Goal: Information Seeking & Learning: Learn about a topic

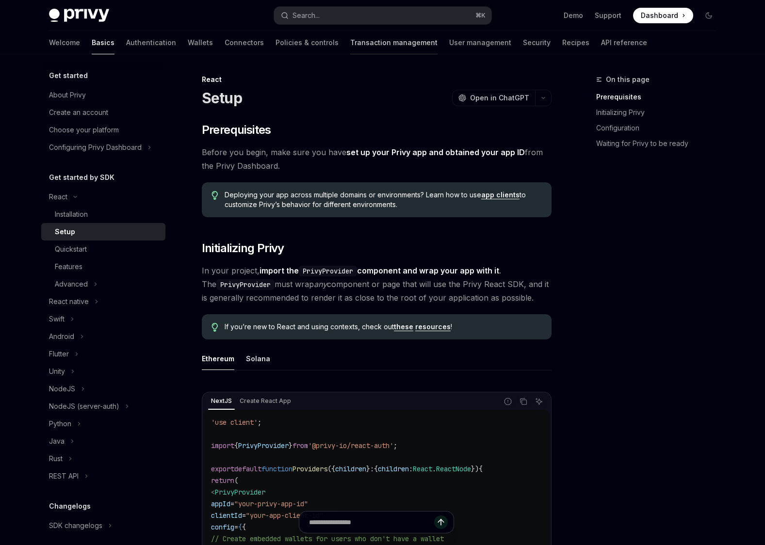
click at [350, 36] on link "Transaction management" at bounding box center [393, 42] width 87 height 23
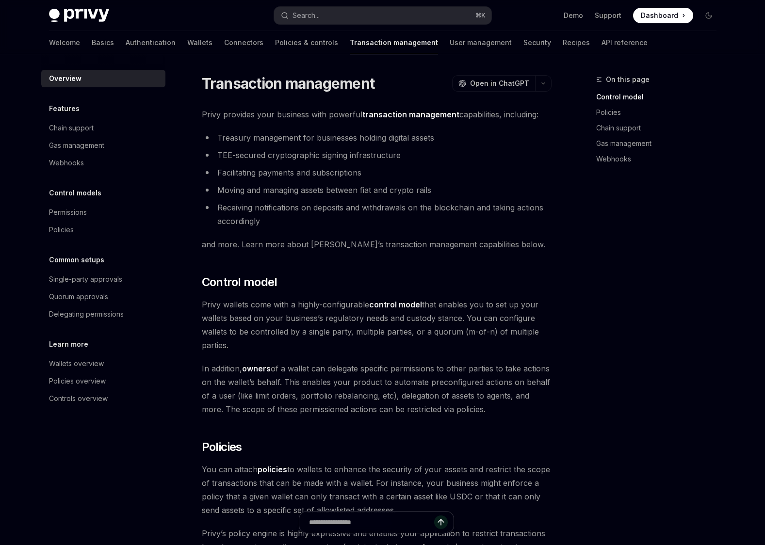
click at [165, 41] on div "Welcome Basics Authentication Wallets Connectors Policies & controls Transactio…" at bounding box center [348, 42] width 599 height 23
click at [187, 41] on link "Wallets" at bounding box center [199, 42] width 25 height 23
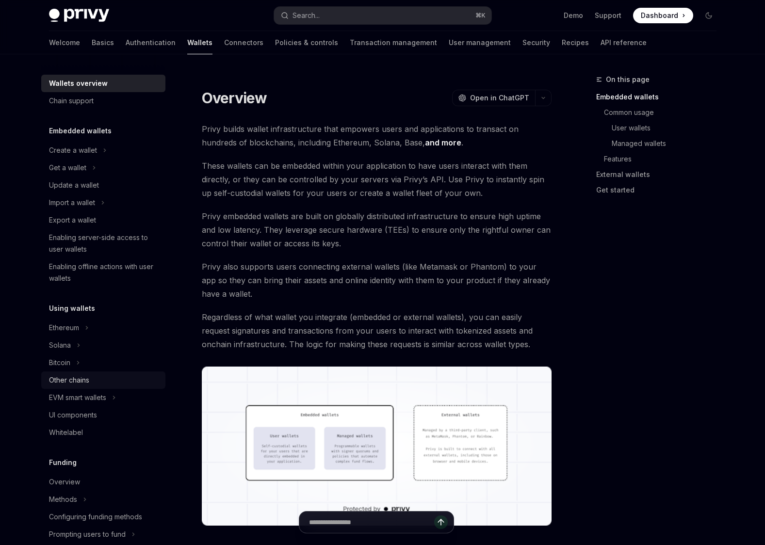
click at [90, 385] on div "Other chains" at bounding box center [104, 380] width 111 height 12
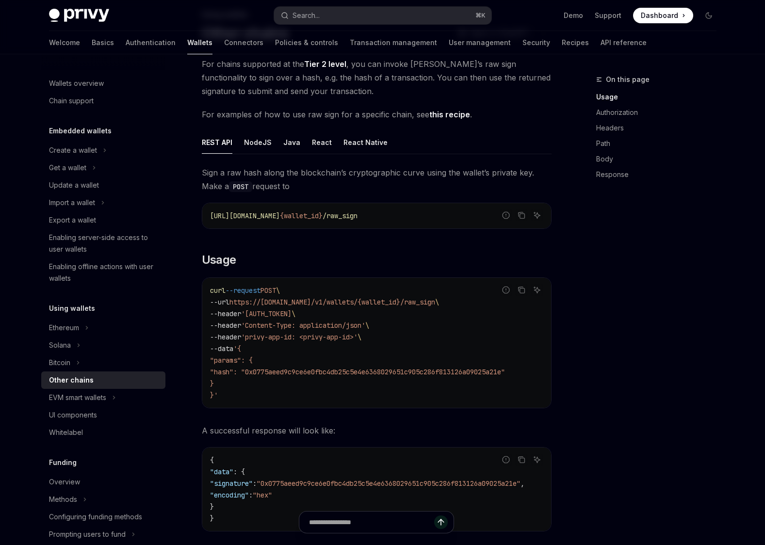
scroll to position [72, 0]
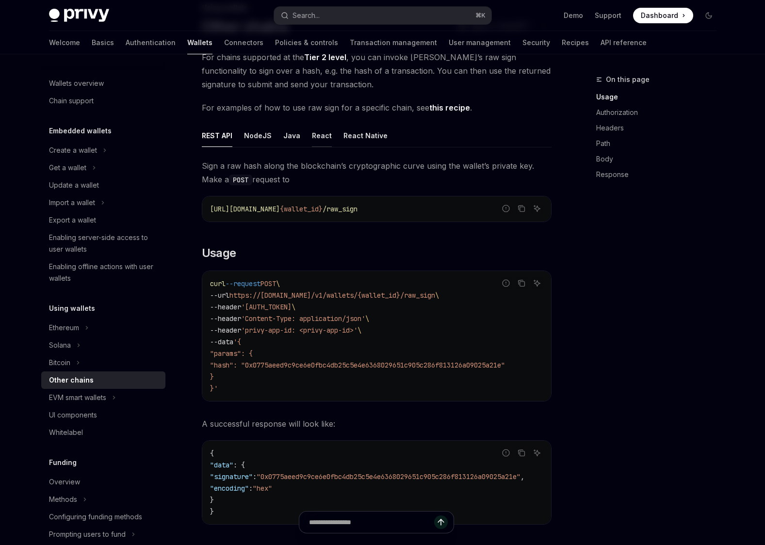
click at [312, 134] on div "React" at bounding box center [322, 135] width 20 height 23
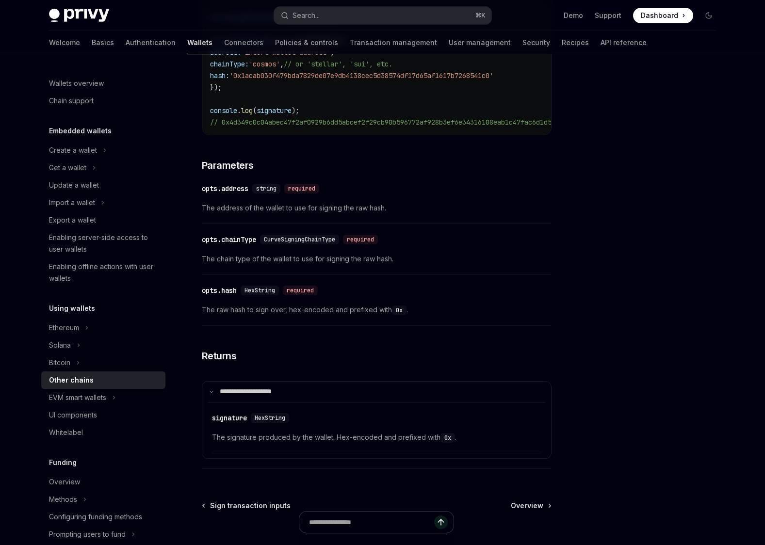
scroll to position [451, 0]
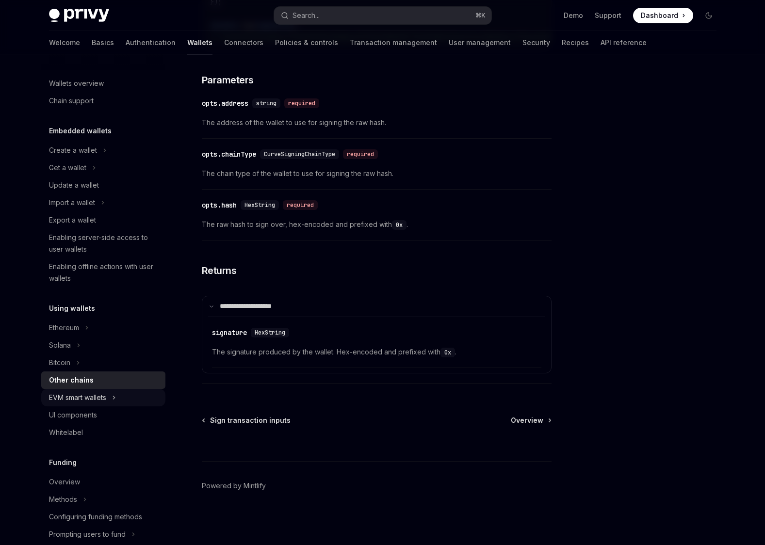
click at [118, 399] on button "EVM smart wallets" at bounding box center [103, 397] width 124 height 17
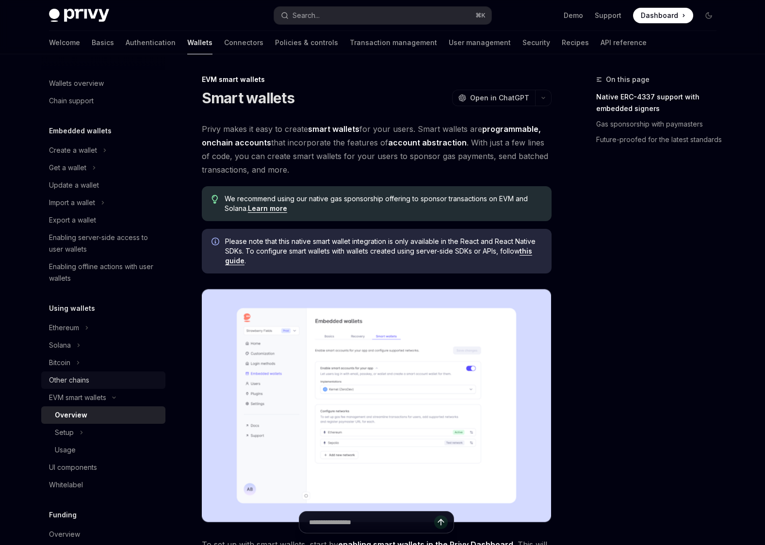
scroll to position [2, 0]
click at [99, 381] on div "Other chains" at bounding box center [104, 378] width 111 height 12
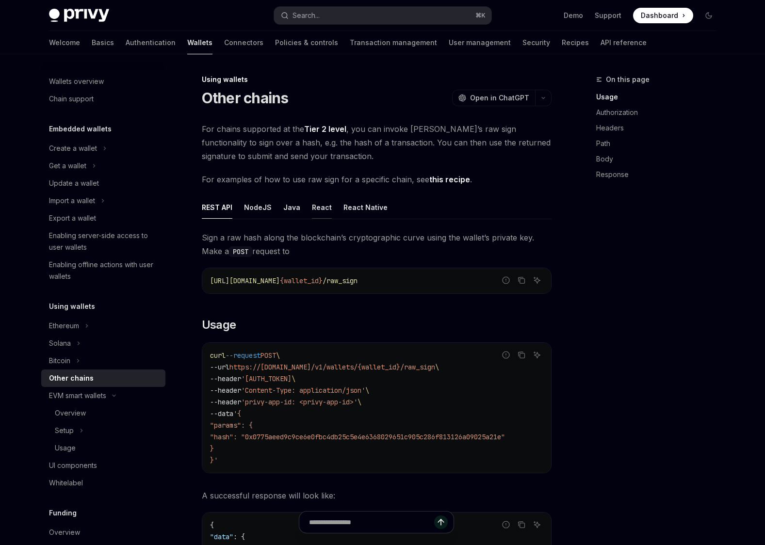
click at [319, 205] on div "React" at bounding box center [322, 207] width 20 height 23
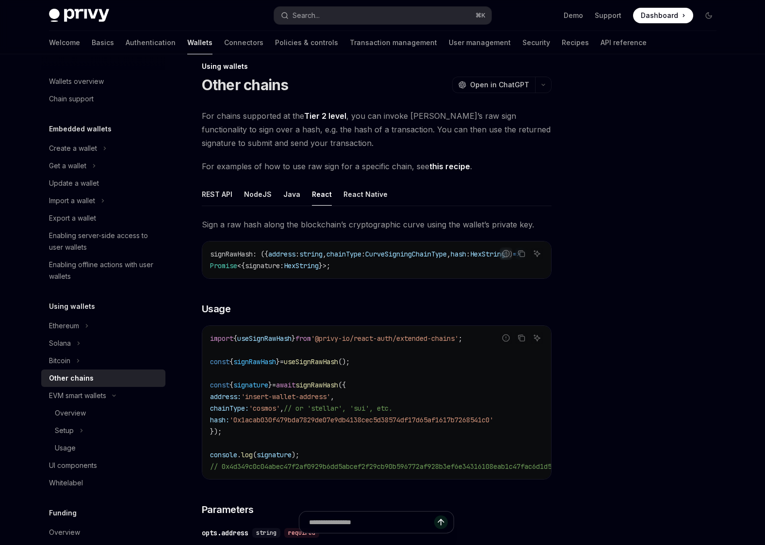
scroll to position [15, 0]
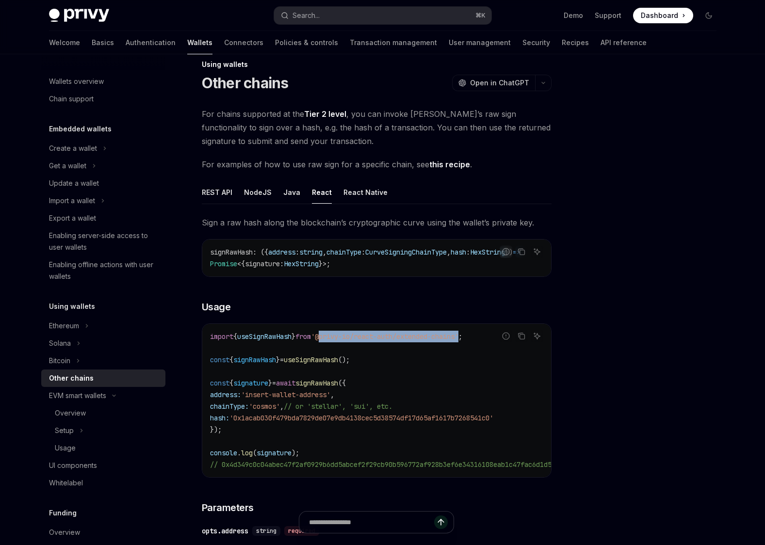
drag, startPoint x: 479, startPoint y: 340, endPoint x: 331, endPoint y: 338, distance: 148.4
click at [331, 338] on span "'@privy-io/react-auth/extended-chains'" at bounding box center [384, 336] width 147 height 9
copy span "@privy-io/react-auth/extended-chains"
click at [375, 193] on div "React Native" at bounding box center [365, 192] width 44 height 23
click at [323, 193] on div "React" at bounding box center [322, 192] width 20 height 23
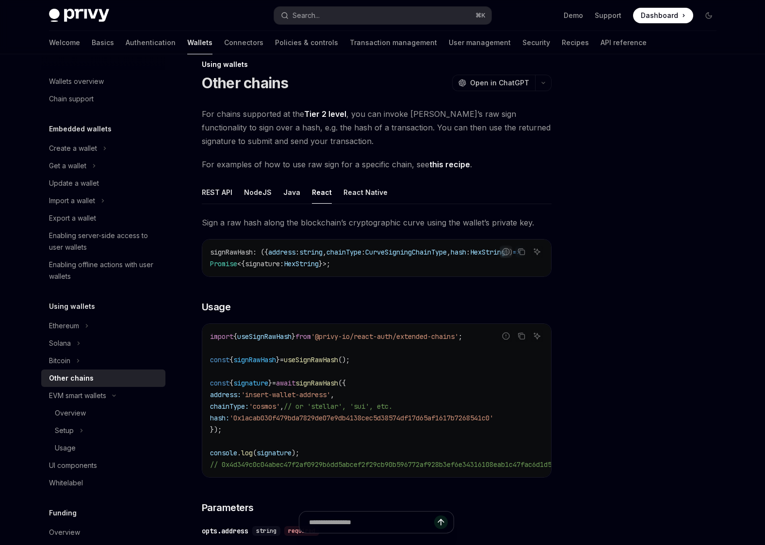
click at [279, 340] on span "useSignRawHash" at bounding box center [264, 336] width 54 height 9
copy span "useSignRawHash"
click at [438, 162] on link "this recipe" at bounding box center [449, 165] width 41 height 10
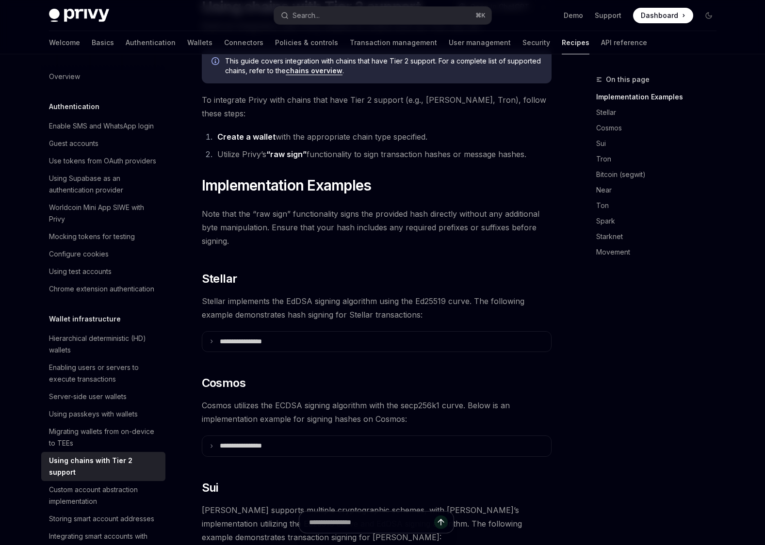
scroll to position [100, 0]
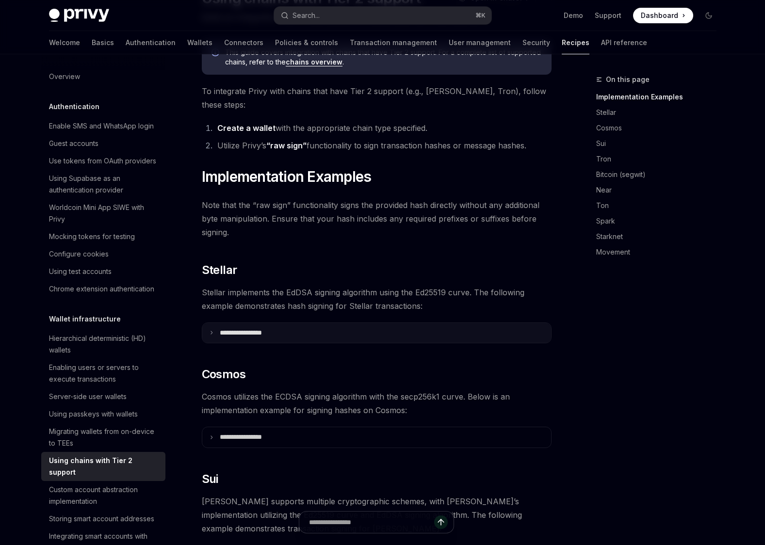
click at [283, 329] on p "**********" at bounding box center [253, 333] width 66 height 9
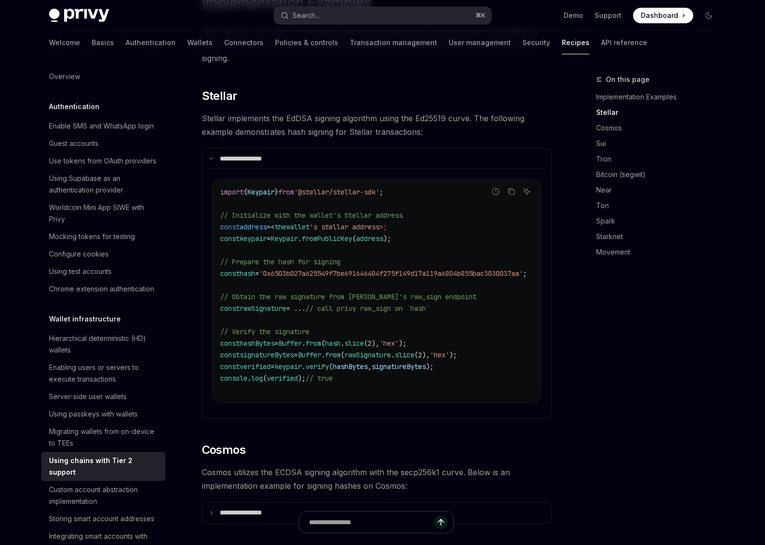
scroll to position [258, 0]
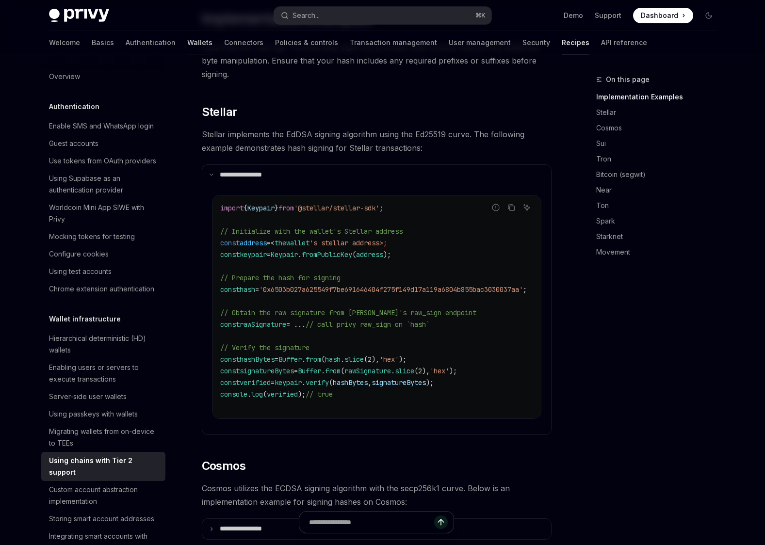
click at [187, 41] on link "Wallets" at bounding box center [199, 42] width 25 height 23
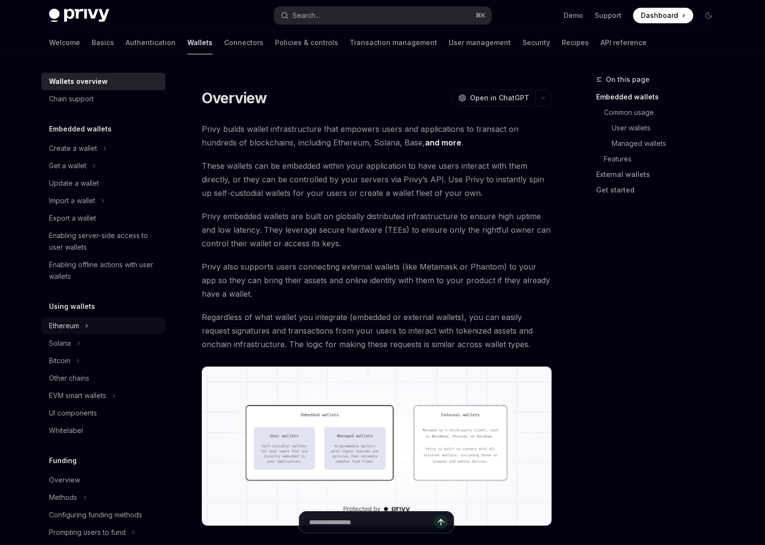
click at [90, 329] on button "Ethereum" at bounding box center [103, 325] width 124 height 17
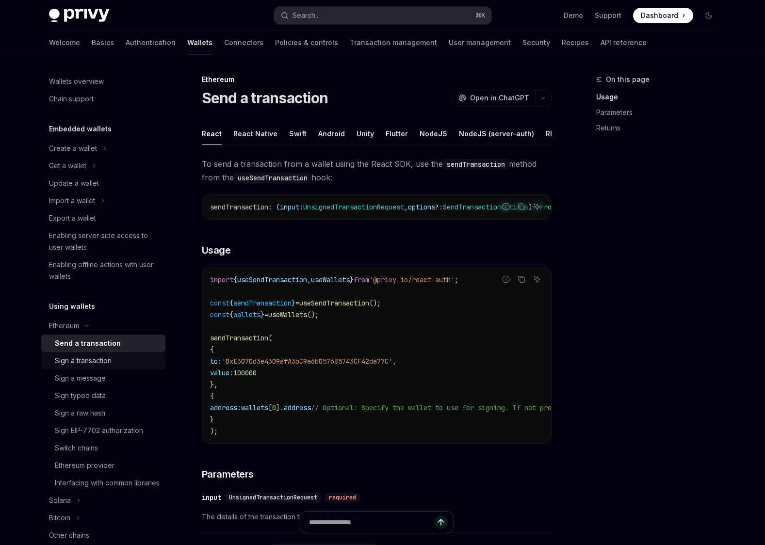
click at [117, 364] on div "Sign a transaction" at bounding box center [107, 361] width 105 height 12
type textarea "*"
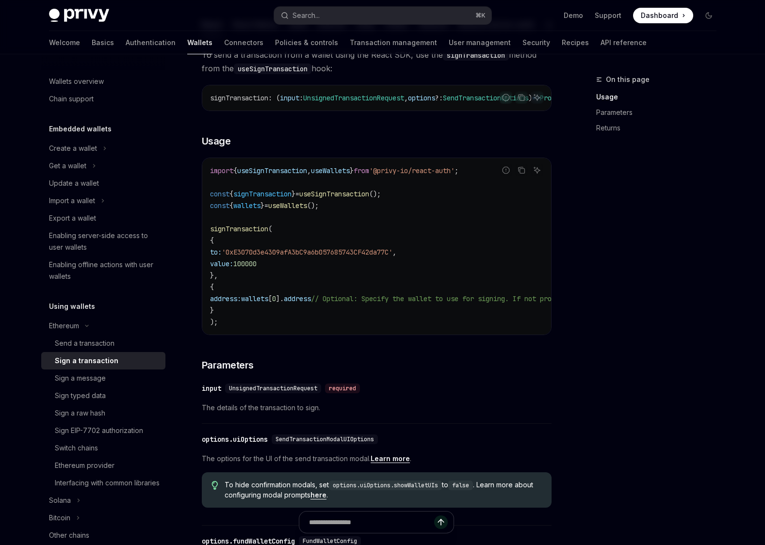
scroll to position [133, 0]
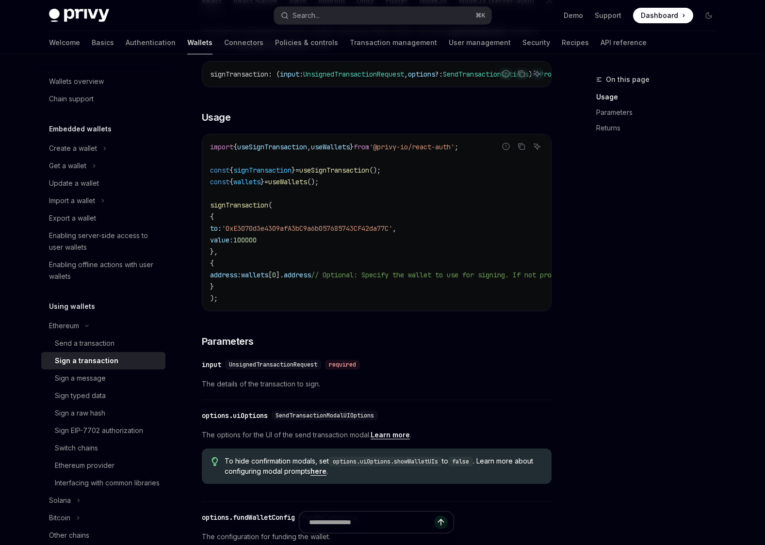
click at [343, 175] on span "useSignTransaction" at bounding box center [334, 170] width 70 height 9
copy span "useSignTransaction"
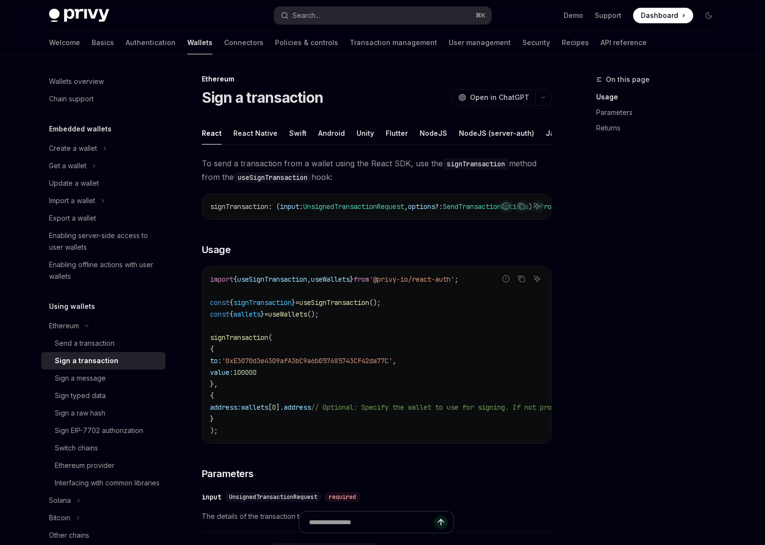
scroll to position [0, 0]
click at [302, 319] on span "useWallets" at bounding box center [287, 314] width 39 height 9
copy span "useWallets"
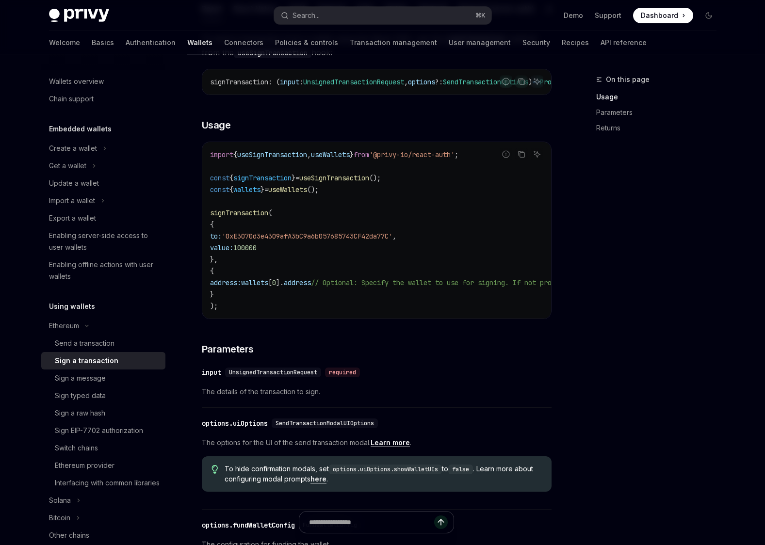
scroll to position [31, 0]
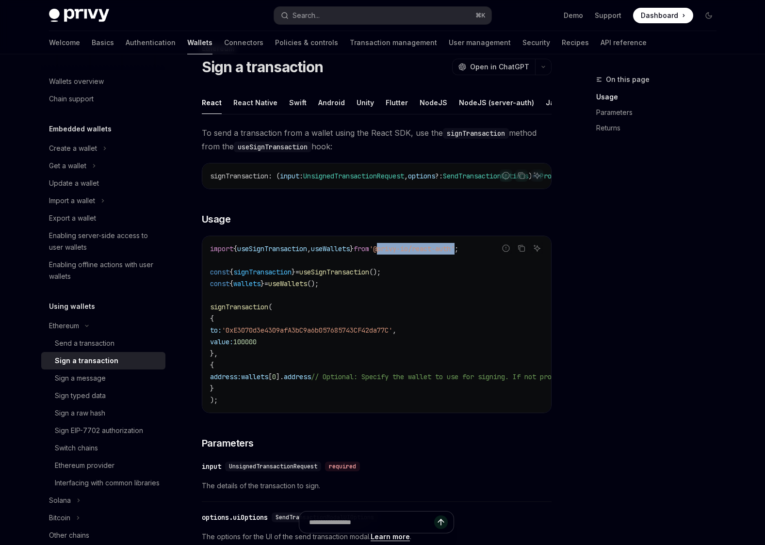
drag, startPoint x: 479, startPoint y: 260, endPoint x: 398, endPoint y: 264, distance: 80.6
click at [398, 264] on code "import { useSignTransaction , useWallets } from '@privy-io/react-auth' ; const …" at bounding box center [464, 324] width 508 height 163
copy span "@privy-io/react-auth"
click at [286, 265] on code "import { useSignTransaction , useWallets } from '@privy-io/react-auth' ; const …" at bounding box center [464, 324] width 508 height 163
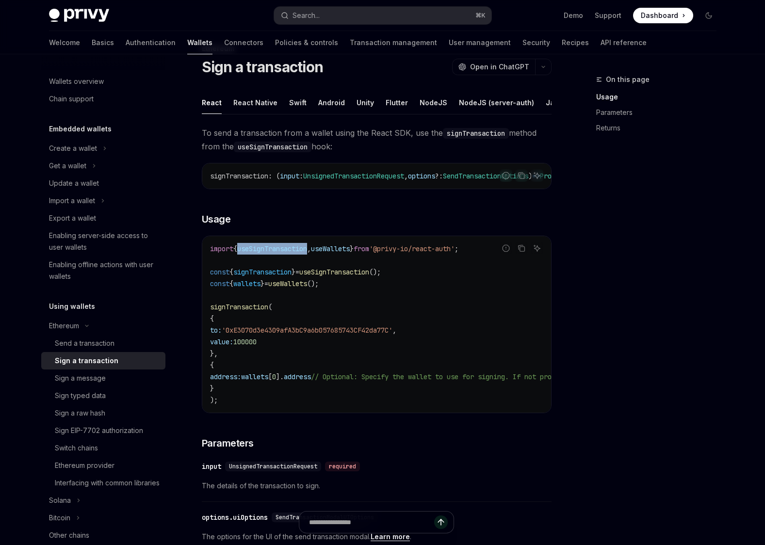
copy span "useSignTransaction"
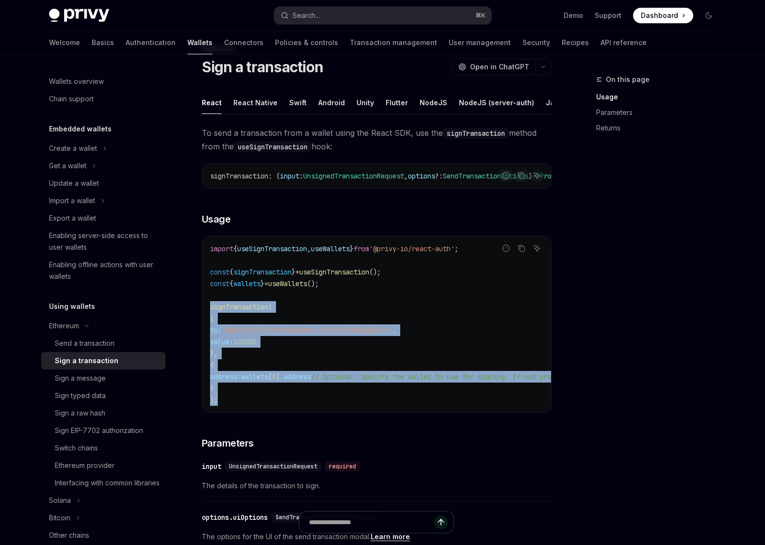
drag, startPoint x: 227, startPoint y: 416, endPoint x: 203, endPoint y: 322, distance: 96.8
click at [203, 322] on div "import { useSignTransaction , useWallets } from '@privy-io/react-auth' ; const …" at bounding box center [376, 324] width 349 height 177
copy code "signTransaction ( { to: '0xE3070d3e4309afA3bC9a6b057685743CF42da77C' , value: 1…"
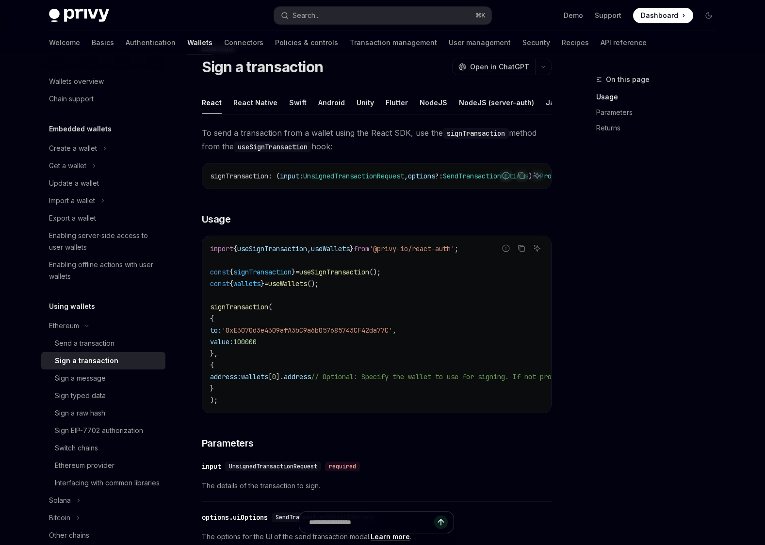
click at [313, 6] on div "Privy Docs home page Search... ⌘ K Demo Support Dashboard Dashboard Search..." at bounding box center [382, 15] width 667 height 31
click at [304, 19] on div "Search..." at bounding box center [305, 16] width 27 height 12
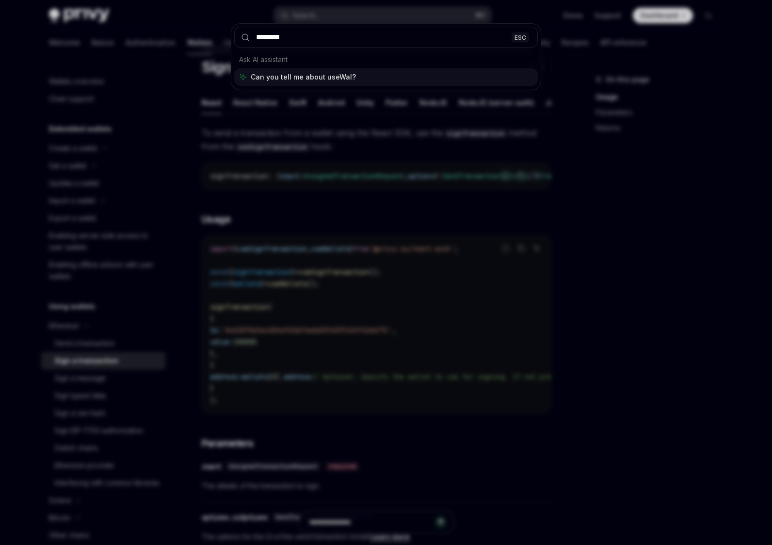
type input "*********"
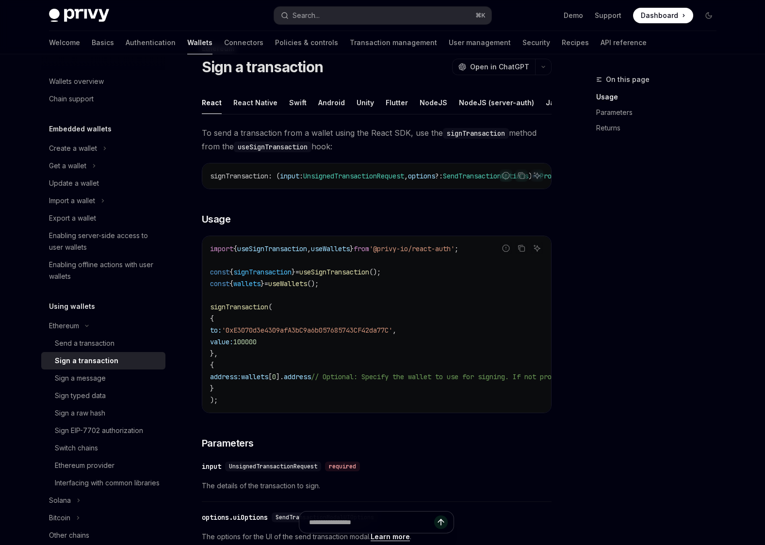
scroll to position [751, 0]
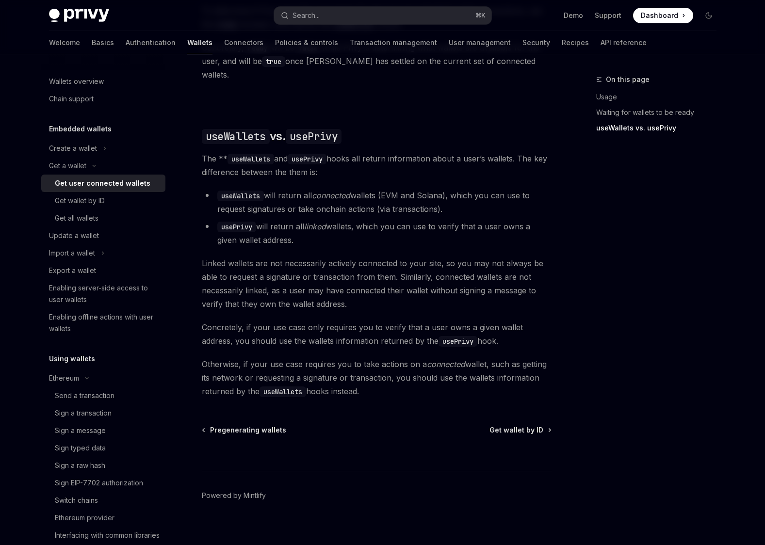
click at [258, 191] on code "useWallets" at bounding box center [240, 196] width 47 height 11
copy code "useWallets"
click at [107, 213] on div "Get all wallets" at bounding box center [107, 218] width 105 height 12
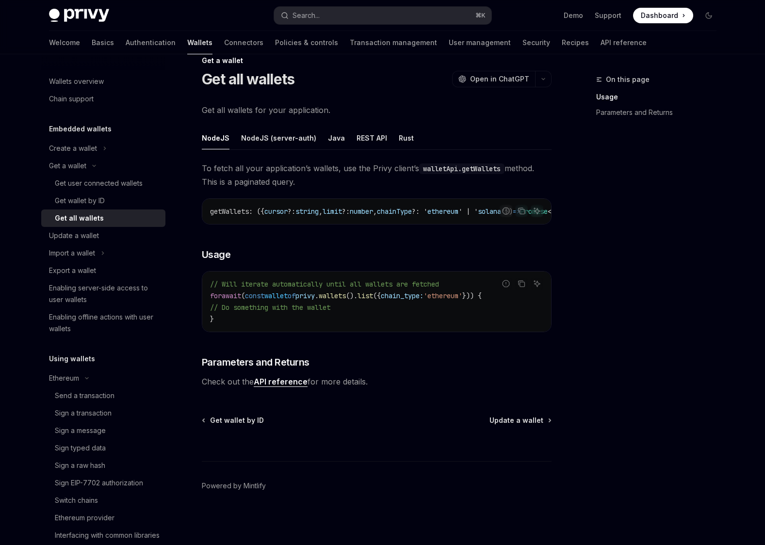
scroll to position [170, 0]
click at [136, 199] on div "Get wallet by ID" at bounding box center [107, 201] width 105 height 12
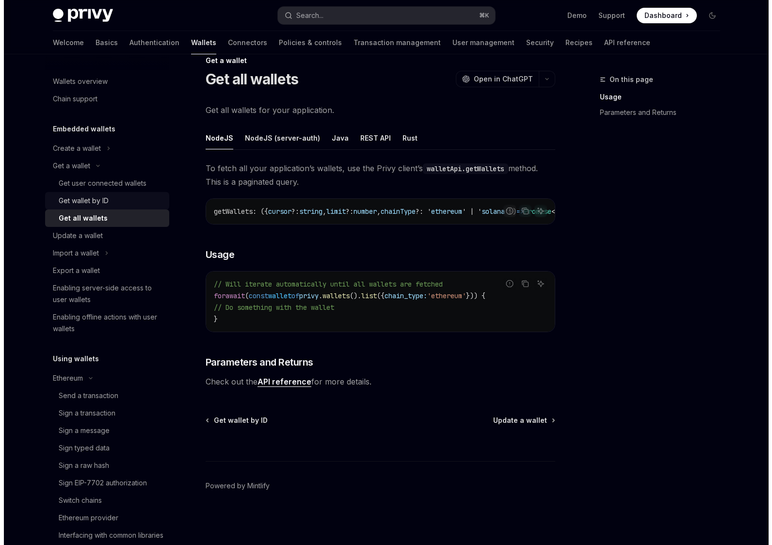
scroll to position [0, 0]
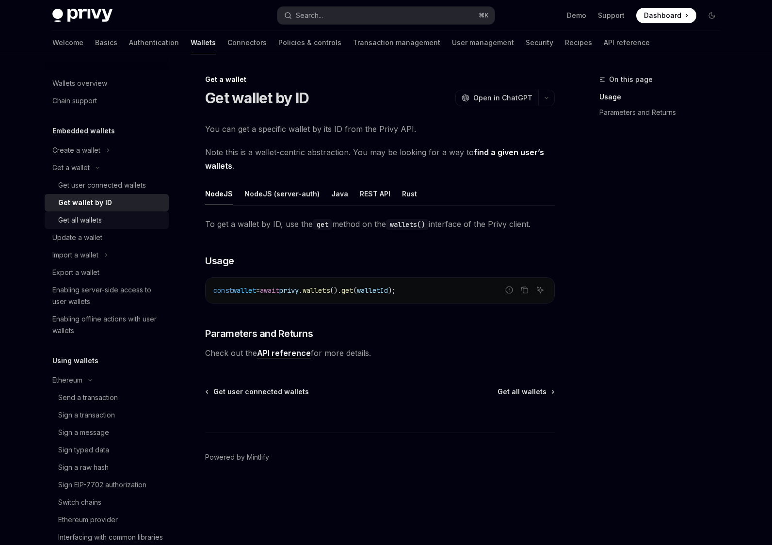
click at [107, 219] on div "Get all wallets" at bounding box center [110, 220] width 105 height 12
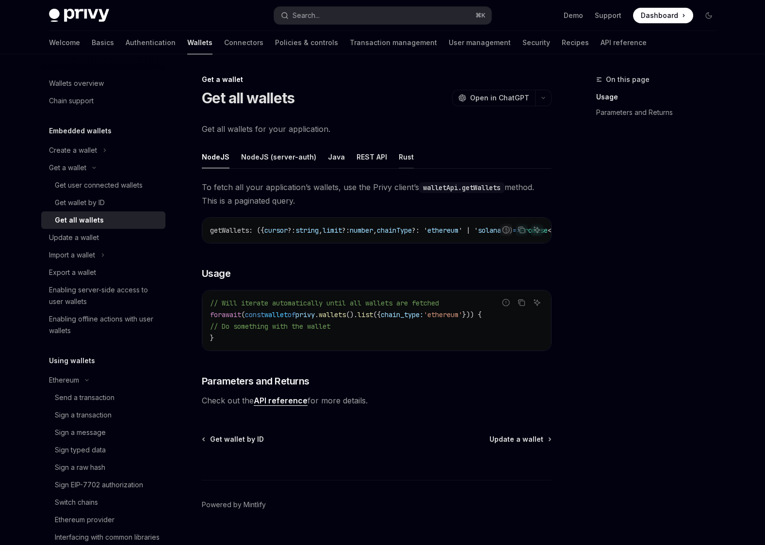
click at [402, 164] on div "Rust" at bounding box center [406, 157] width 15 height 23
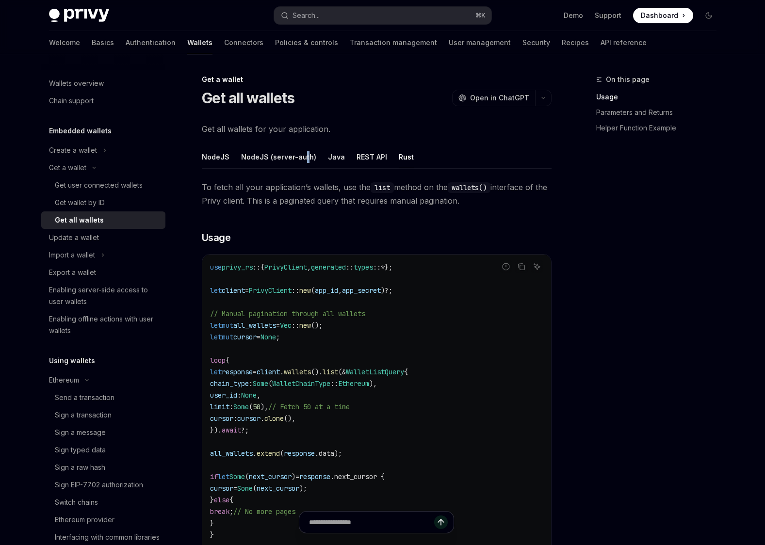
click at [299, 158] on div "NodeJS (server-auth)" at bounding box center [278, 157] width 75 height 23
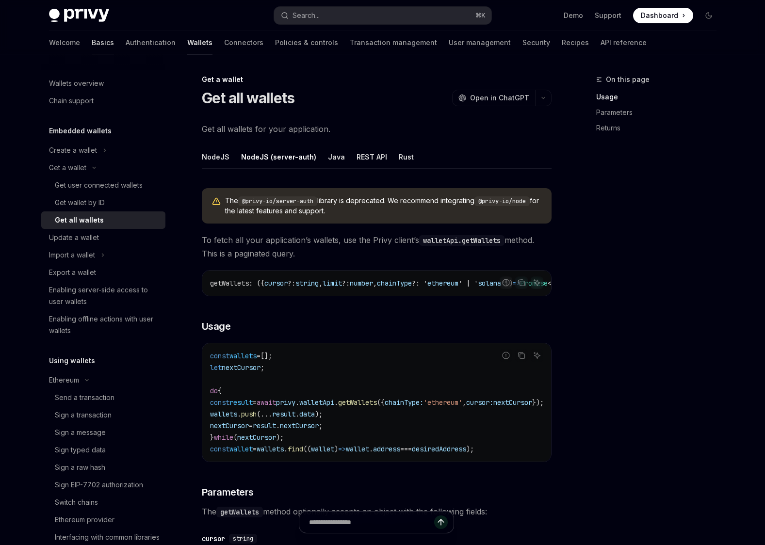
click at [92, 41] on link "Basics" at bounding box center [103, 42] width 22 height 23
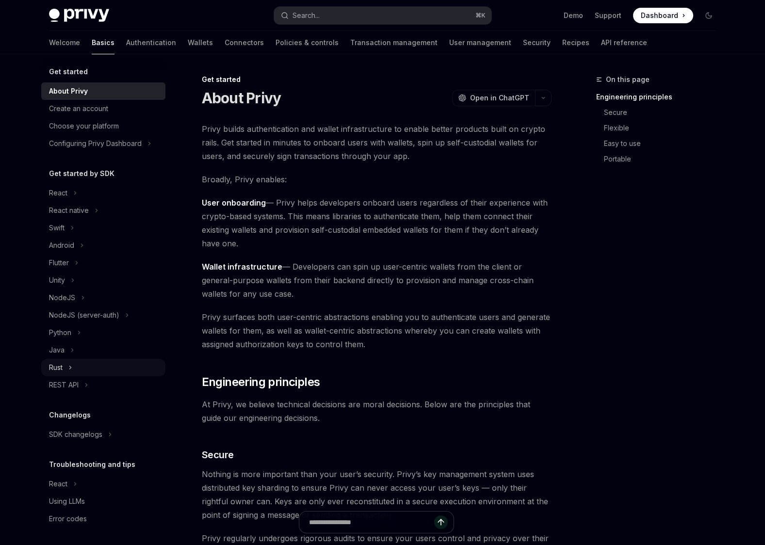
scroll to position [6, 0]
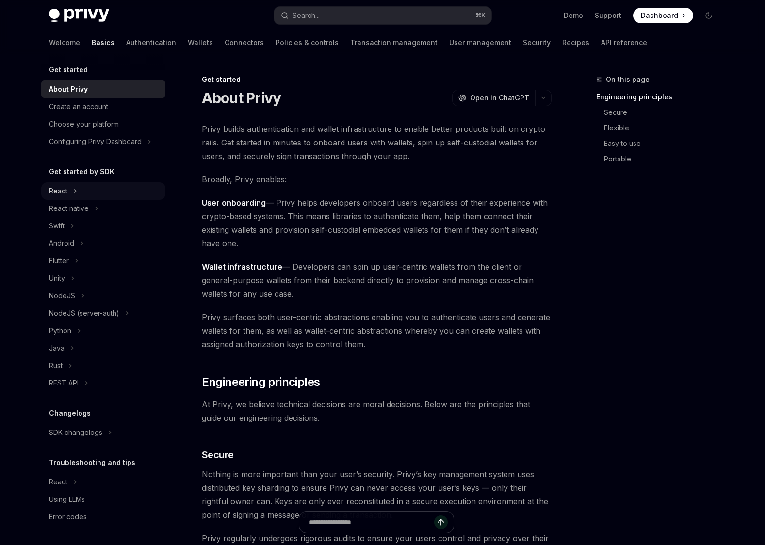
click at [82, 192] on button "React" at bounding box center [103, 190] width 124 height 17
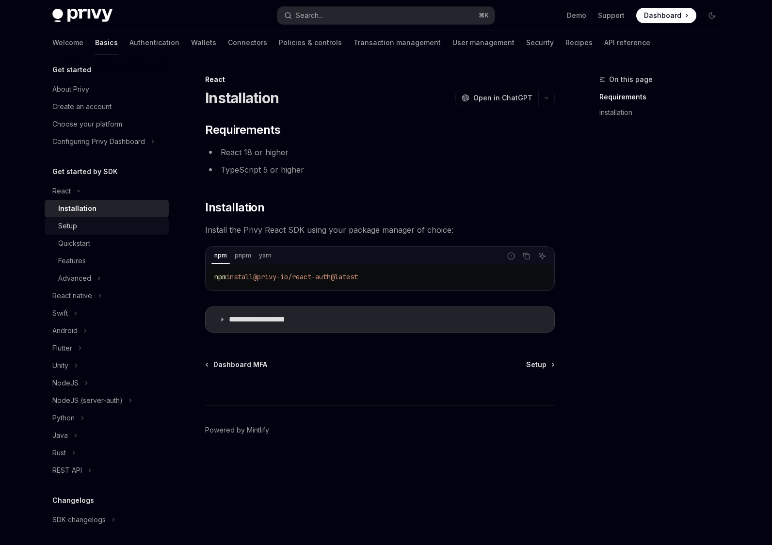
click at [89, 227] on div "Setup" at bounding box center [110, 226] width 105 height 12
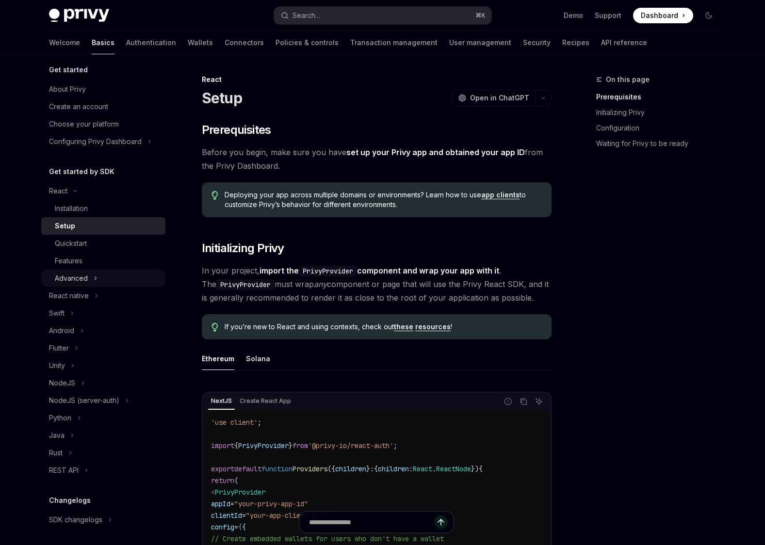
click at [91, 270] on button "Advanced" at bounding box center [103, 278] width 124 height 17
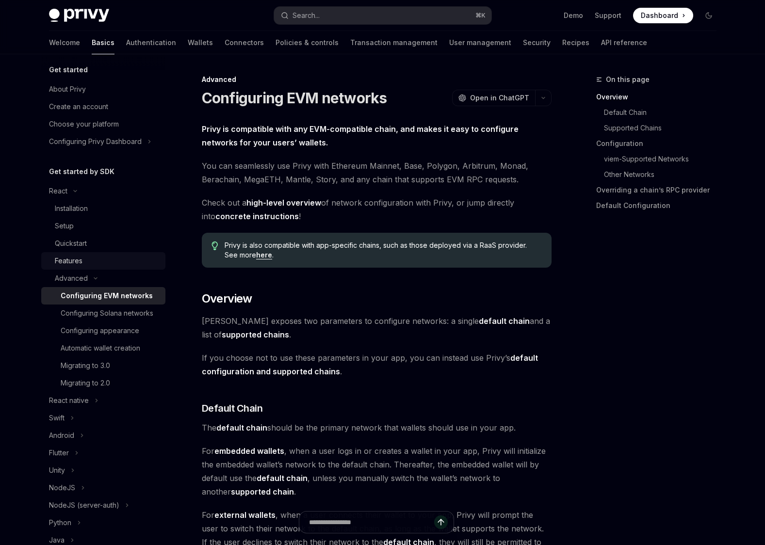
click at [76, 264] on div "Features" at bounding box center [69, 261] width 28 height 12
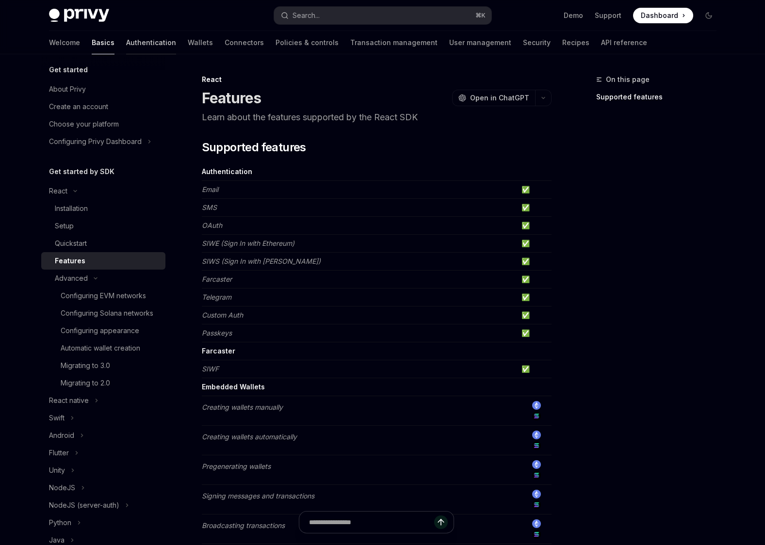
click at [126, 45] on link "Authentication" at bounding box center [151, 42] width 50 height 23
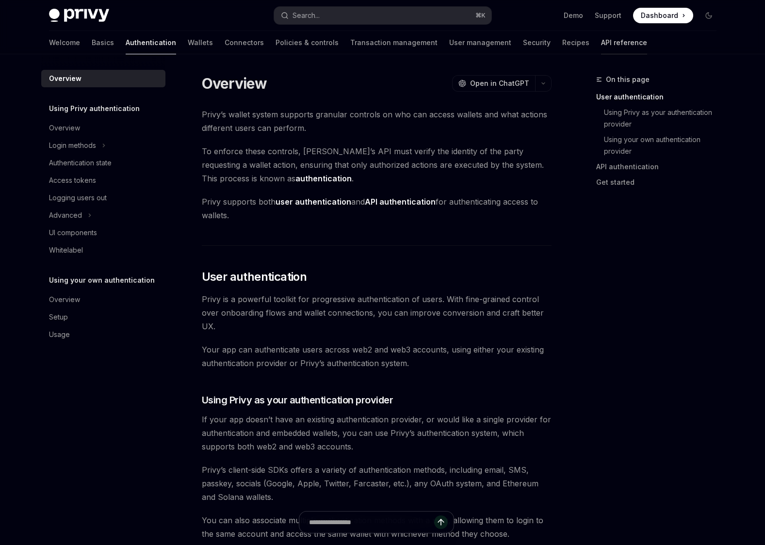
click at [601, 42] on link "API reference" at bounding box center [624, 42] width 46 height 23
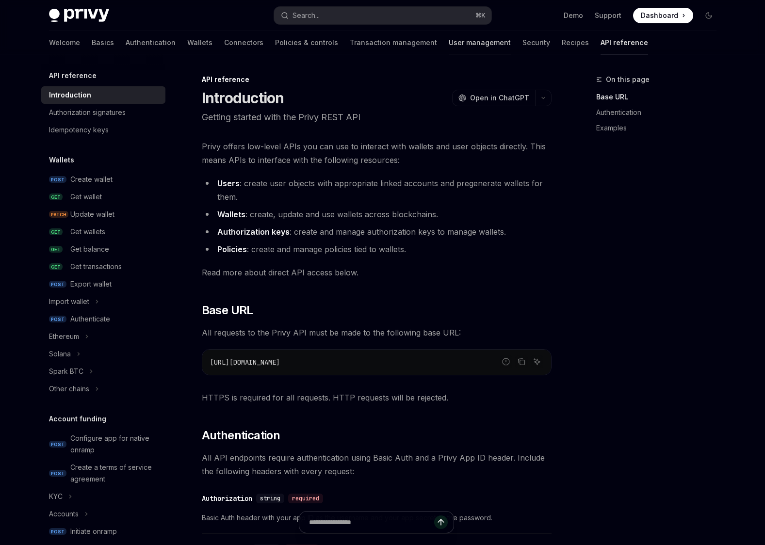
click at [449, 40] on link "User management" at bounding box center [480, 42] width 62 height 23
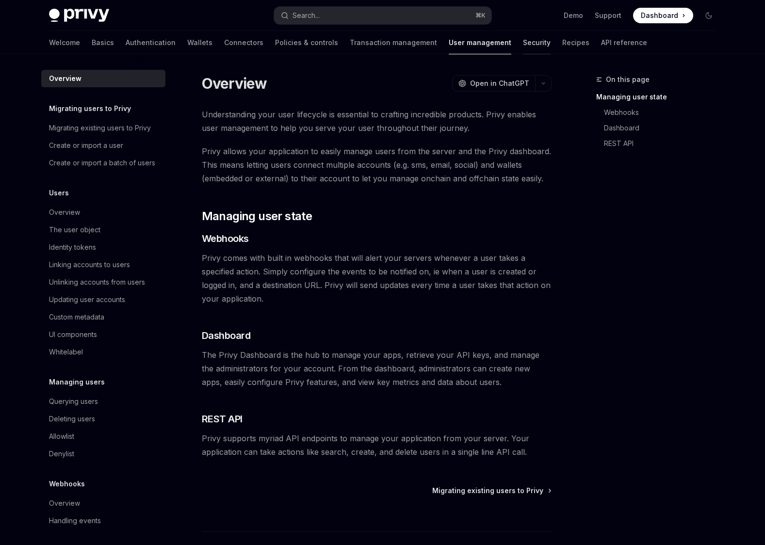
click at [523, 43] on link "Security" at bounding box center [537, 42] width 28 height 23
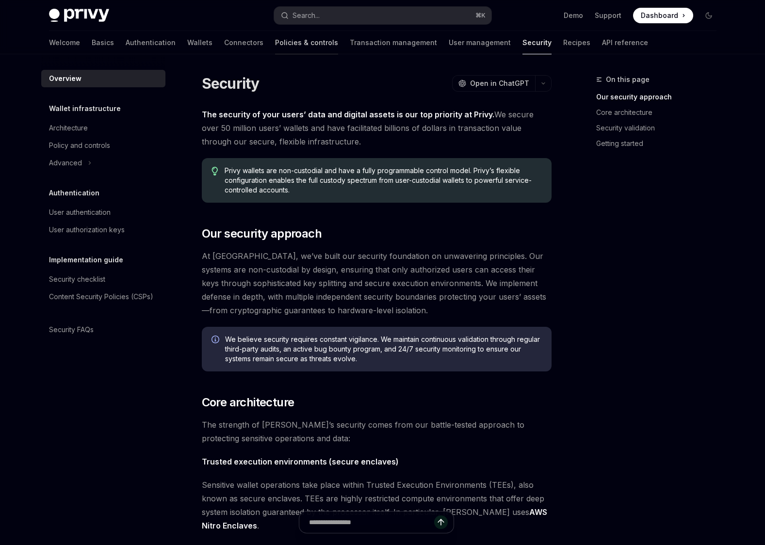
click at [275, 49] on link "Policies & controls" at bounding box center [306, 42] width 63 height 23
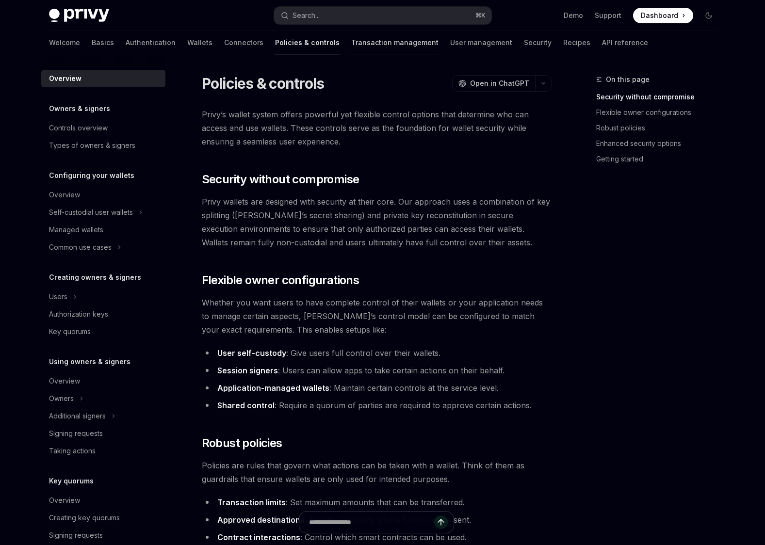
click at [351, 46] on link "Transaction management" at bounding box center [394, 42] width 87 height 23
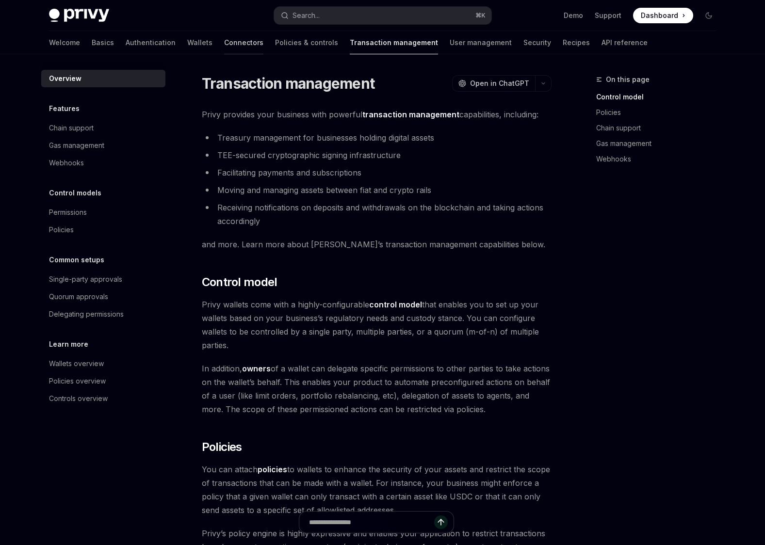
click at [224, 45] on link "Connectors" at bounding box center [243, 42] width 39 height 23
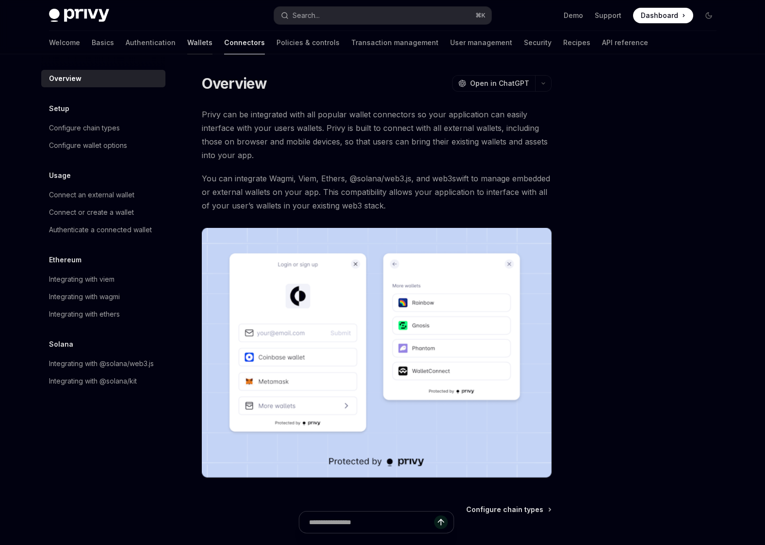
click at [187, 45] on link "Wallets" at bounding box center [199, 42] width 25 height 23
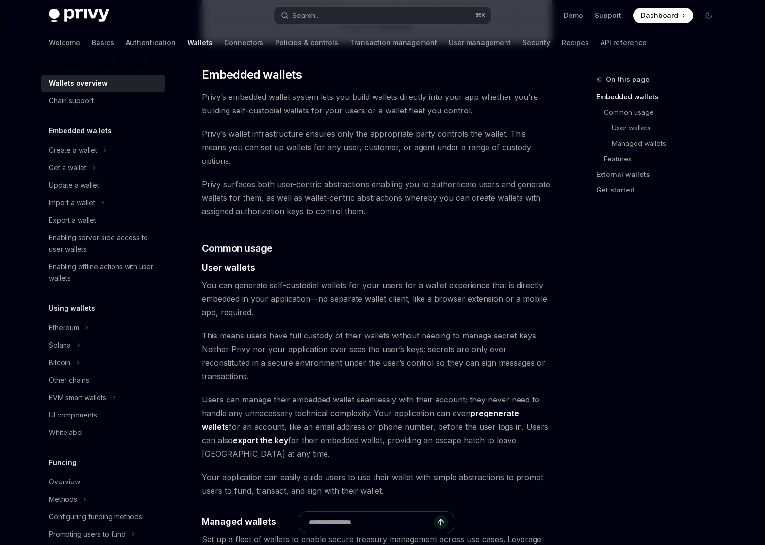
scroll to position [484, 0]
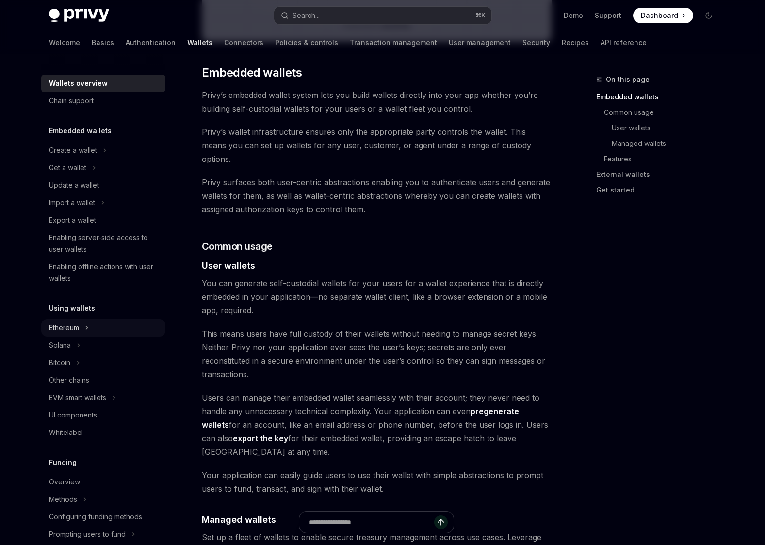
click at [85, 330] on icon "Toggle Ethereum section" at bounding box center [87, 328] width 4 height 12
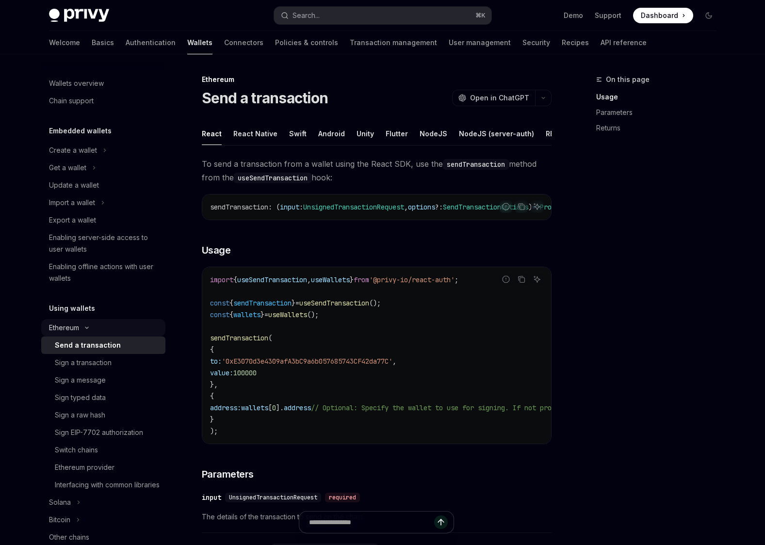
click at [89, 330] on button "Ethereum" at bounding box center [103, 327] width 124 height 17
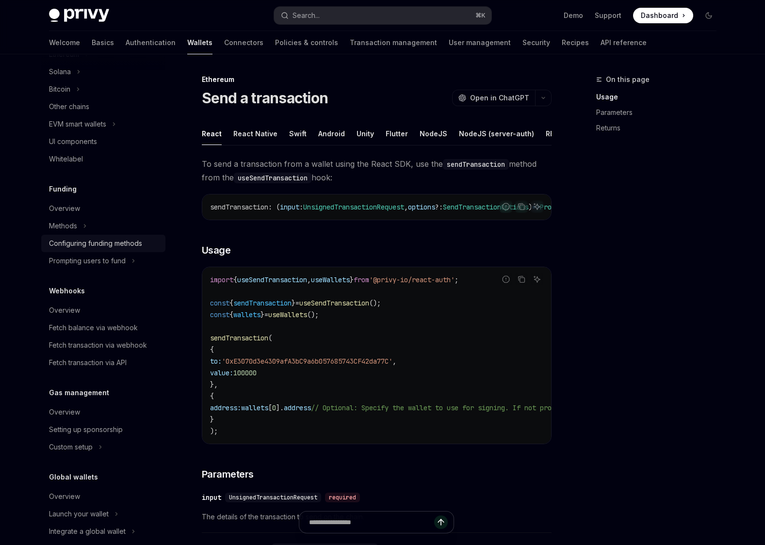
scroll to position [288, 0]
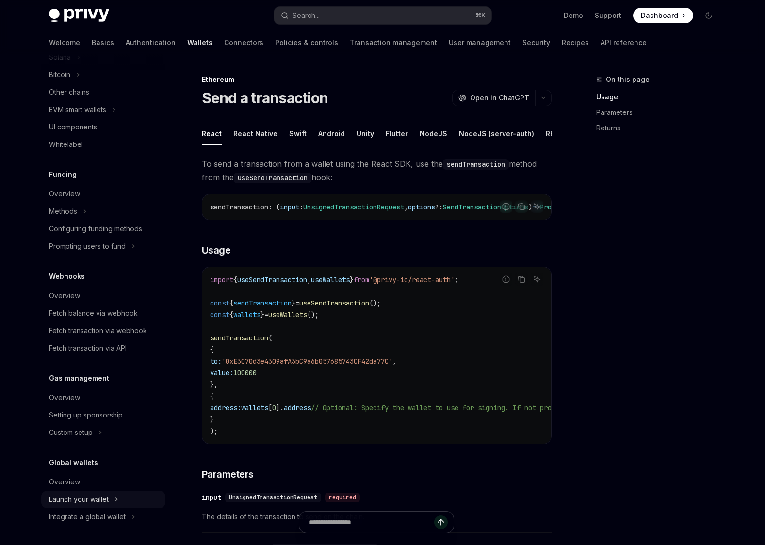
click at [111, 499] on button "Launch your wallet" at bounding box center [103, 499] width 124 height 17
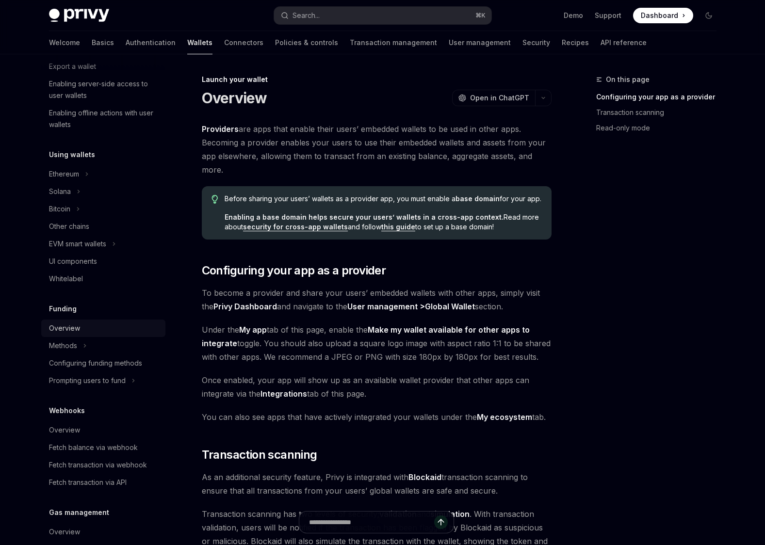
scroll to position [144, 0]
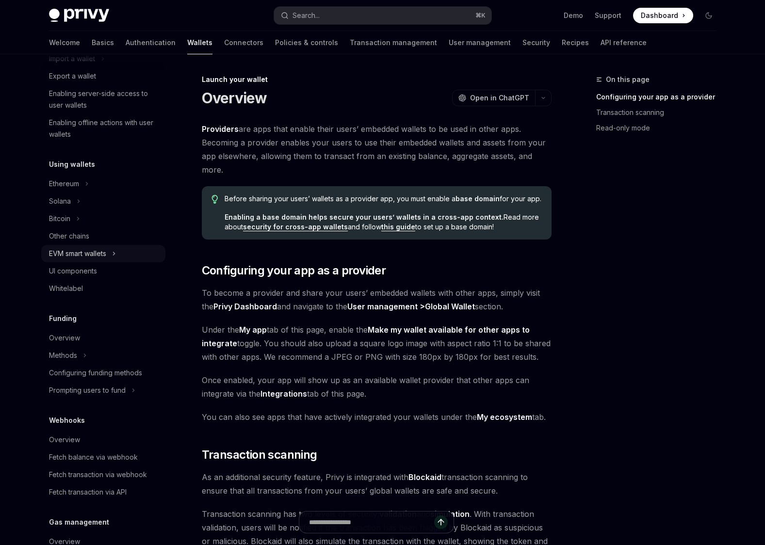
click at [105, 253] on div "EVM smart wallets" at bounding box center [77, 254] width 57 height 12
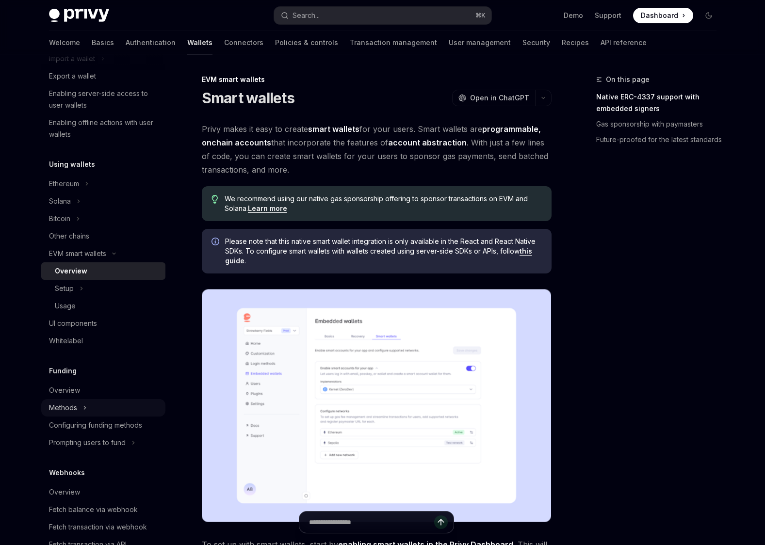
click at [80, 410] on button "Methods" at bounding box center [103, 407] width 124 height 17
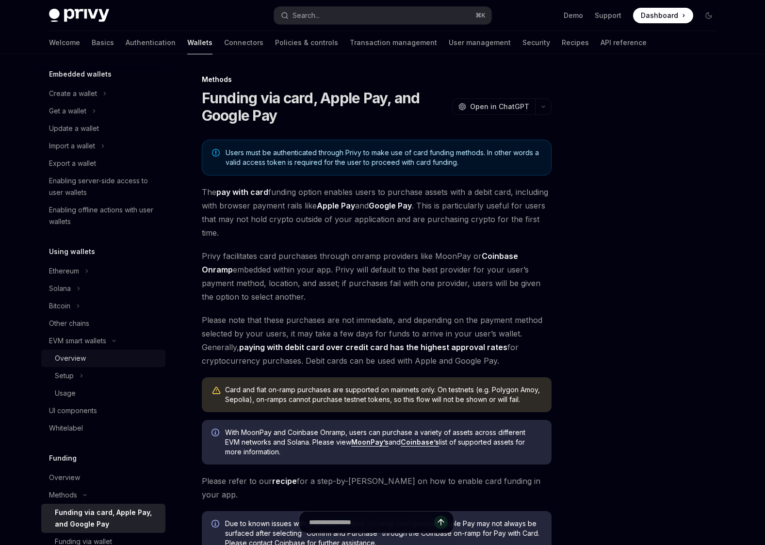
scroll to position [56, 0]
click at [91, 218] on div "Enabling offline actions with user wallets" at bounding box center [104, 216] width 111 height 23
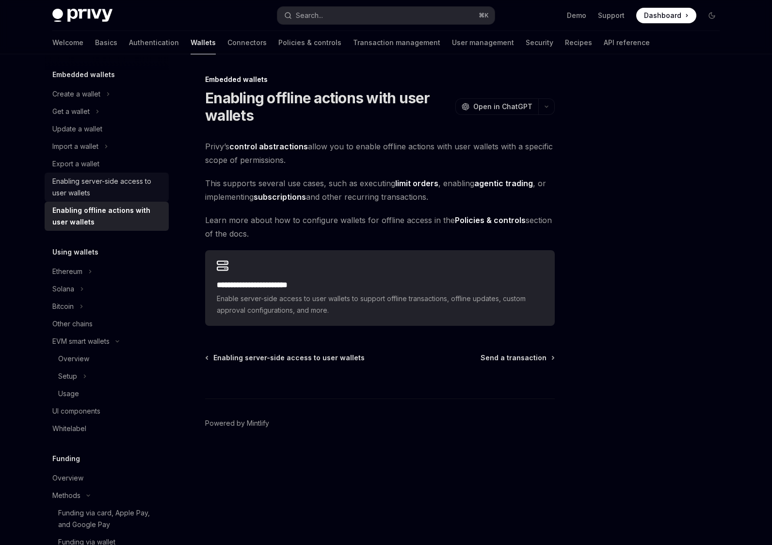
click at [108, 189] on div "Enabling server-side access to user wallets" at bounding box center [107, 187] width 111 height 23
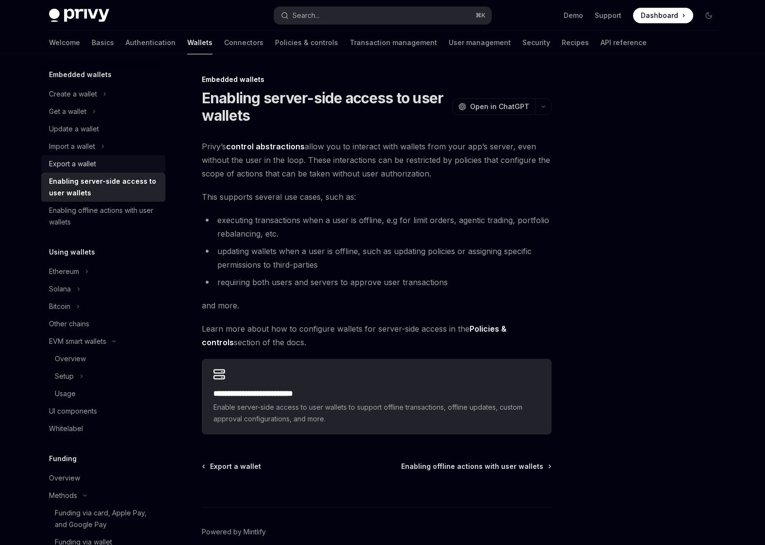
click at [108, 171] on link "Export a wallet" at bounding box center [103, 163] width 124 height 17
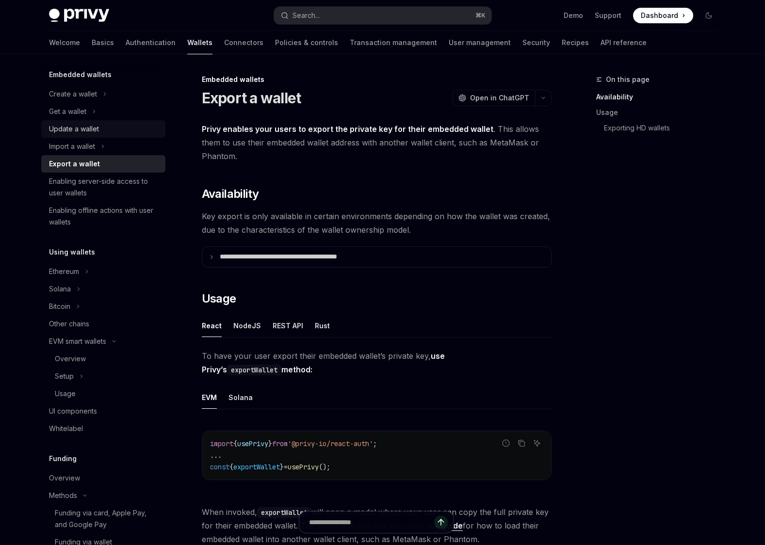
click at [122, 137] on link "Update a wallet" at bounding box center [103, 128] width 124 height 17
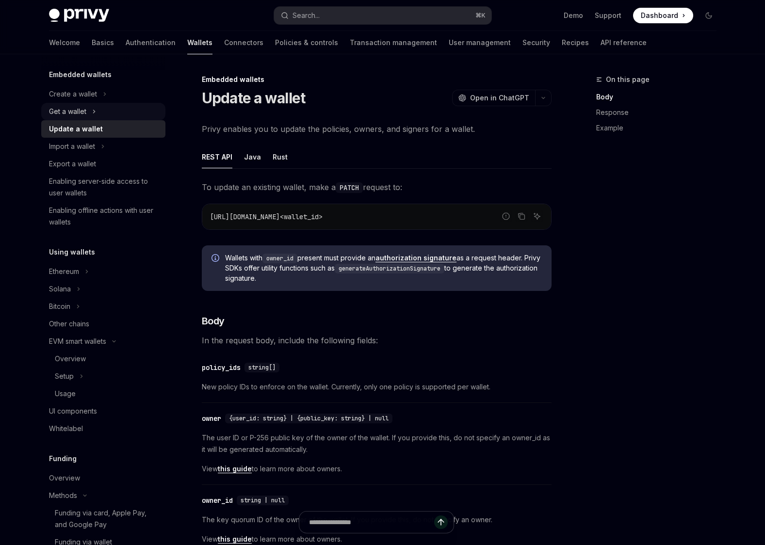
click at [120, 115] on button "Get a wallet" at bounding box center [103, 111] width 124 height 17
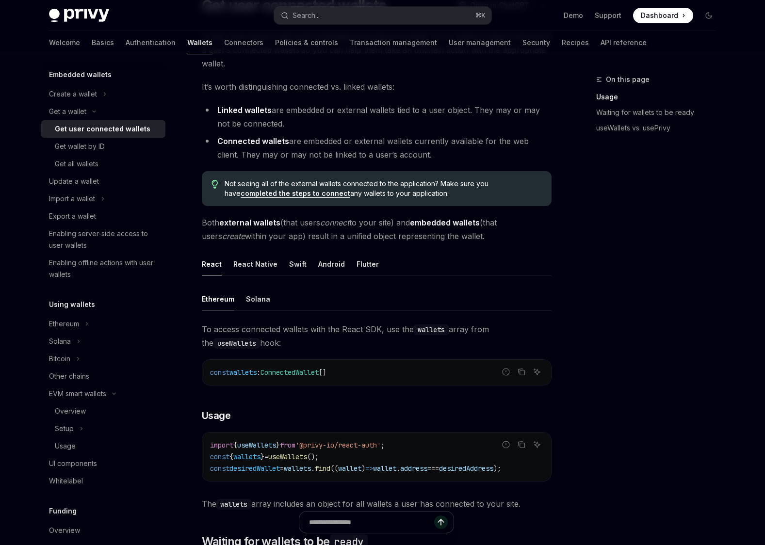
scroll to position [93, 0]
click at [307, 453] on span "useWallets" at bounding box center [287, 456] width 39 height 9
copy span "useWallets"
click at [261, 267] on div "React Native" at bounding box center [255, 263] width 44 height 23
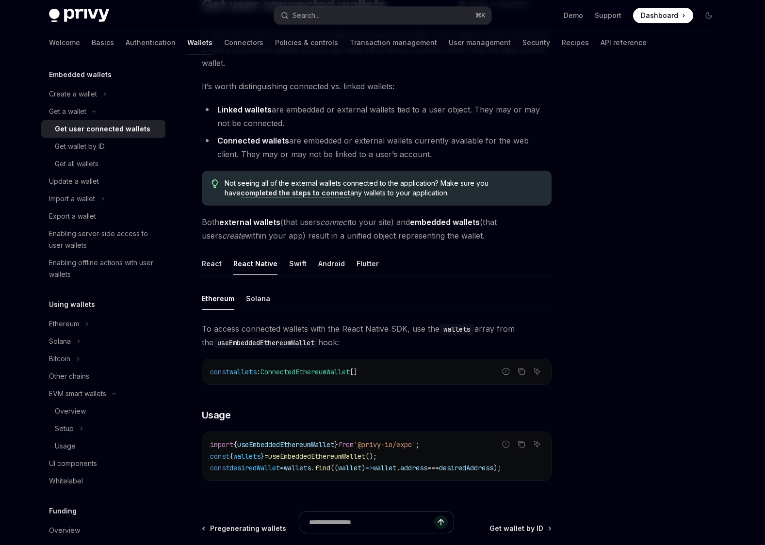
click at [305, 456] on span "useEmbeddedEthereumWallet" at bounding box center [316, 456] width 97 height 9
click at [97, 326] on button "Ethereum" at bounding box center [103, 323] width 124 height 17
type textarea "*"
